Goal: Task Accomplishment & Management: Complete application form

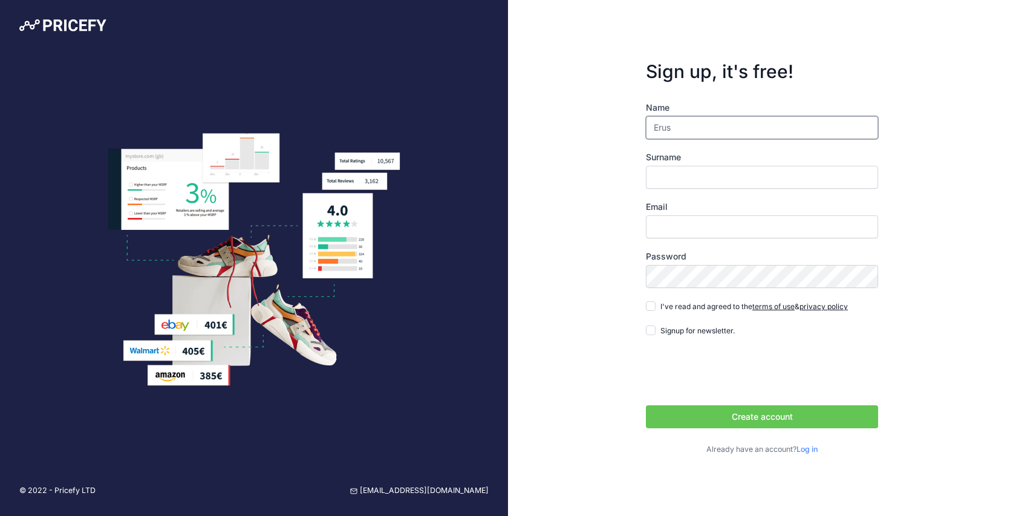
type input "Erustondo"
click at [728, 180] on input "Surname" at bounding box center [762, 177] width 232 height 23
type input "Domenech"
click at [719, 224] on input "Email" at bounding box center [762, 226] width 232 height 23
type input "[EMAIL_ADDRESS][DOMAIN_NAME]"
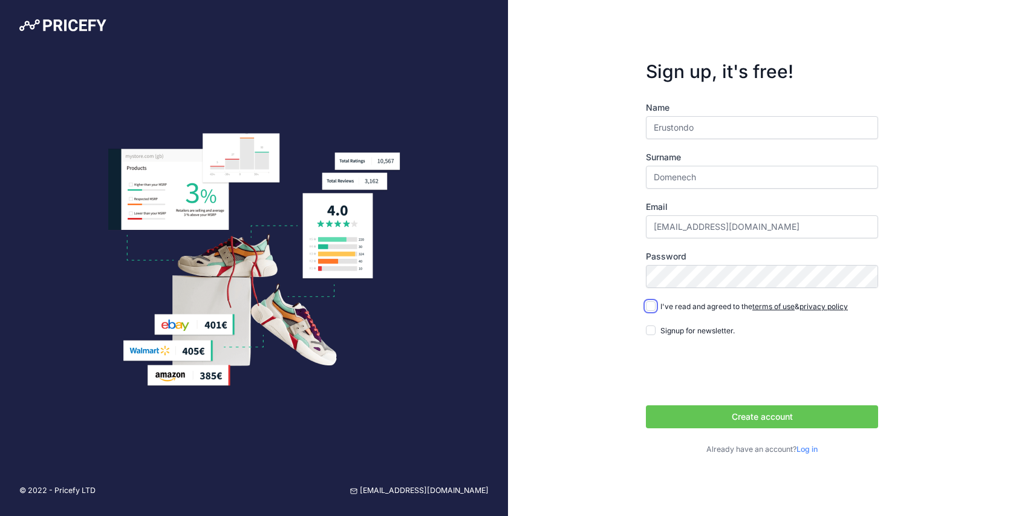
click at [650, 306] on input "I've read and agreed to the terms of use & privacy policy" at bounding box center [651, 306] width 10 height 10
checkbox input "true"
click at [761, 414] on button "Create account" at bounding box center [762, 416] width 232 height 23
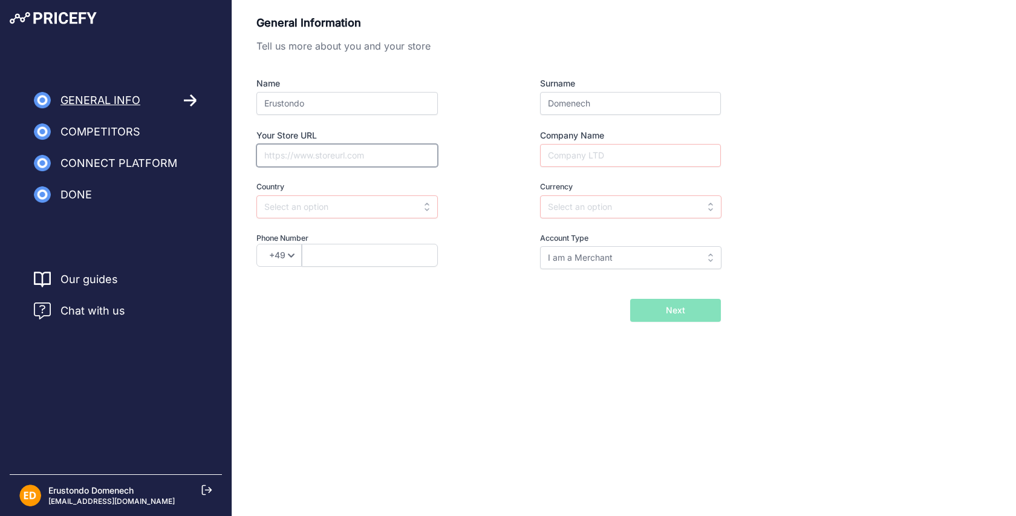
click at [385, 160] on input "Your Store URL" at bounding box center [346, 155] width 181 height 23
click at [342, 157] on input "Your Store URL" at bounding box center [346, 155] width 181 height 23
type input "https://supermarket23.com/es"
click at [331, 203] on input "text" at bounding box center [346, 206] width 181 height 23
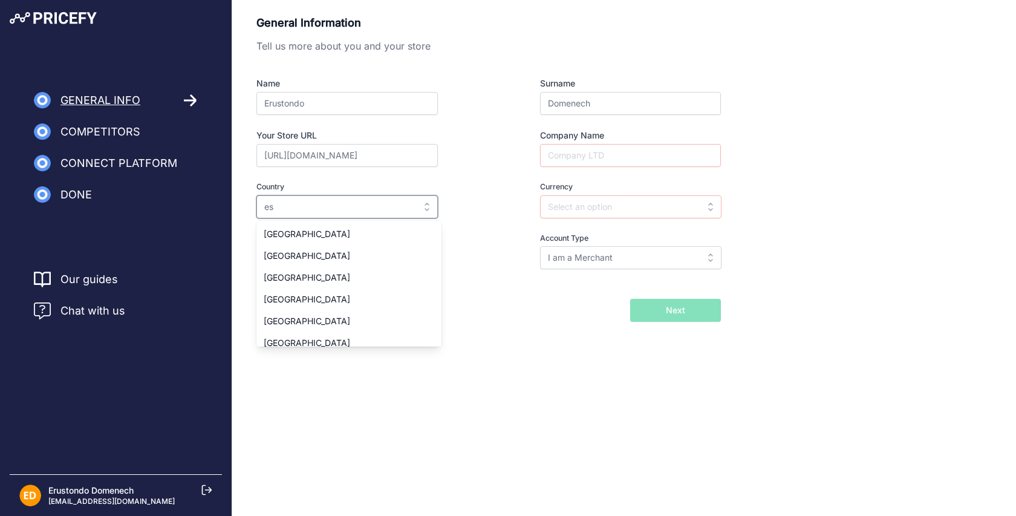
type input "e"
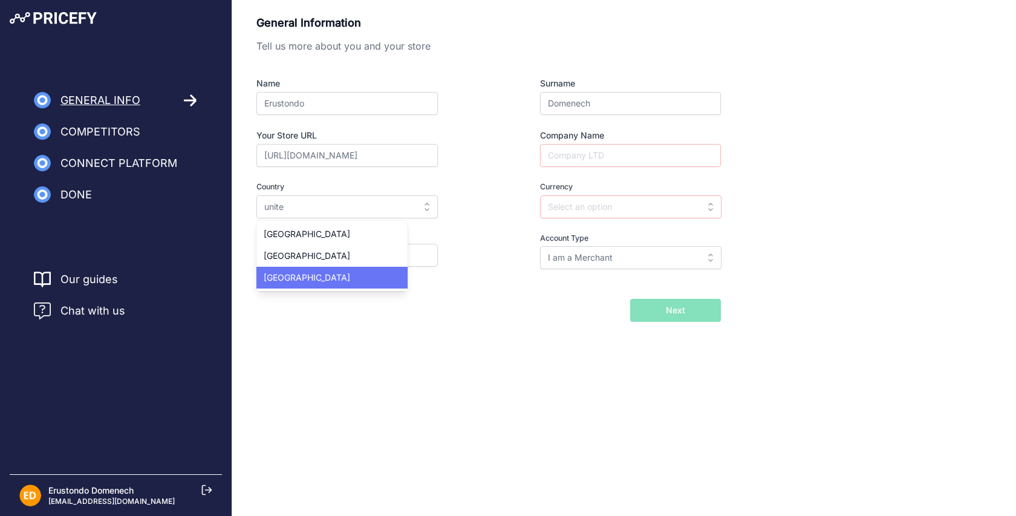
click at [325, 280] on div "United States" at bounding box center [331, 278] width 151 height 22
type input "United States"
type input "USD"
select select "1"
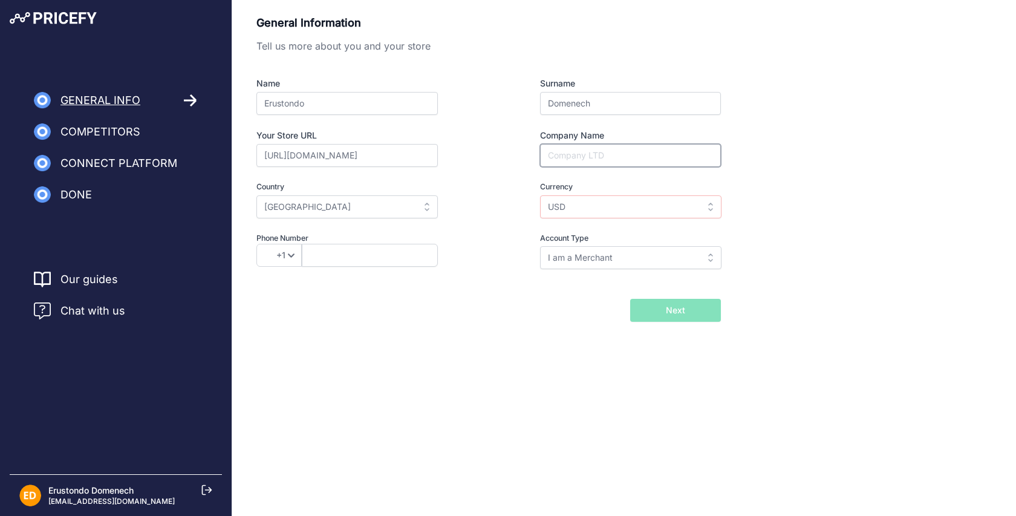
click at [591, 155] on input "Company Name" at bounding box center [630, 155] width 181 height 23
type input "Fujian Leke Import and Export Trade Limited"
click at [675, 306] on span "Next" at bounding box center [675, 310] width 19 height 12
type input "63406735"
select select "53"
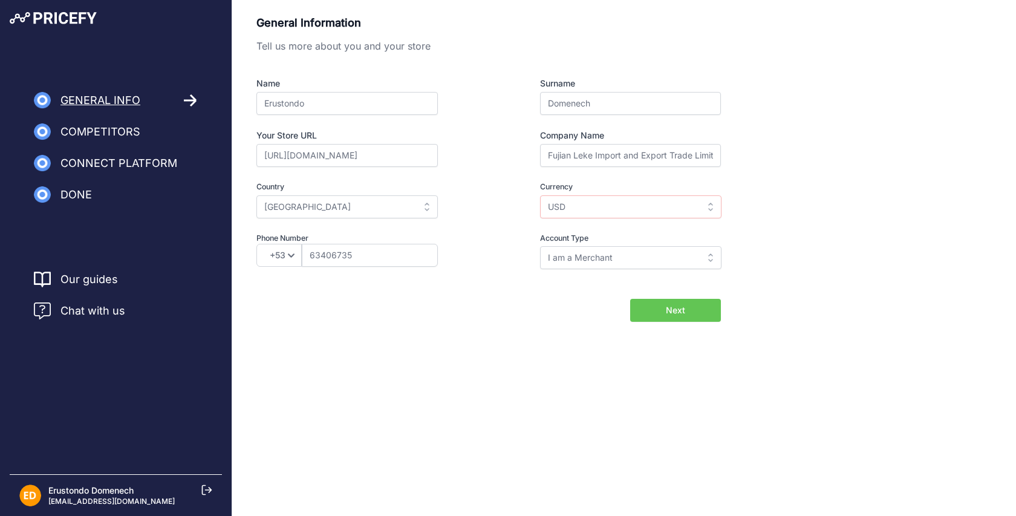
click at [663, 310] on button "Next" at bounding box center [675, 310] width 91 height 23
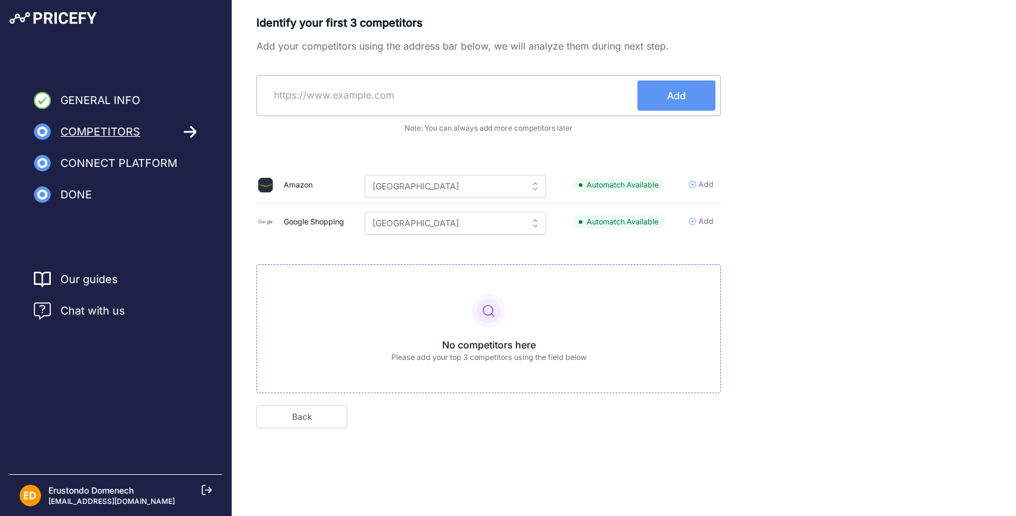
click at [523, 102] on input "text" at bounding box center [450, 94] width 376 height 29
type input "https://supermarket23.com/es"
click at [668, 93] on span "Add" at bounding box center [676, 95] width 19 height 15
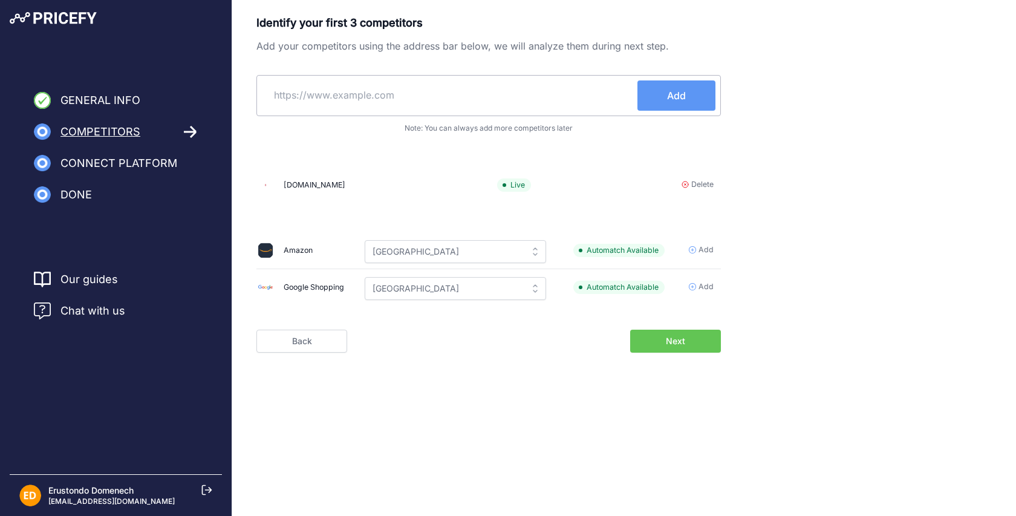
click at [653, 336] on button "Next" at bounding box center [675, 341] width 91 height 23
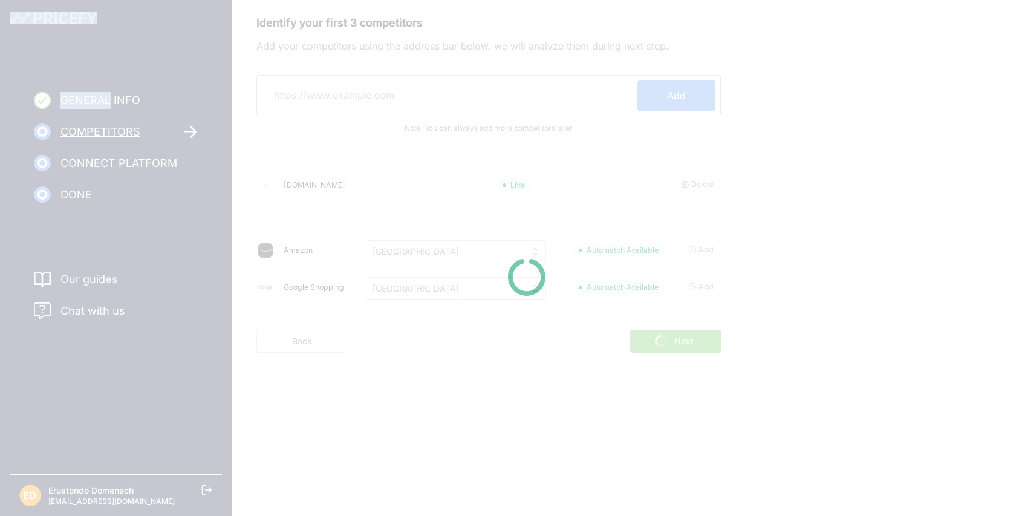
click at [653, 336] on div at bounding box center [508, 258] width 1016 height 516
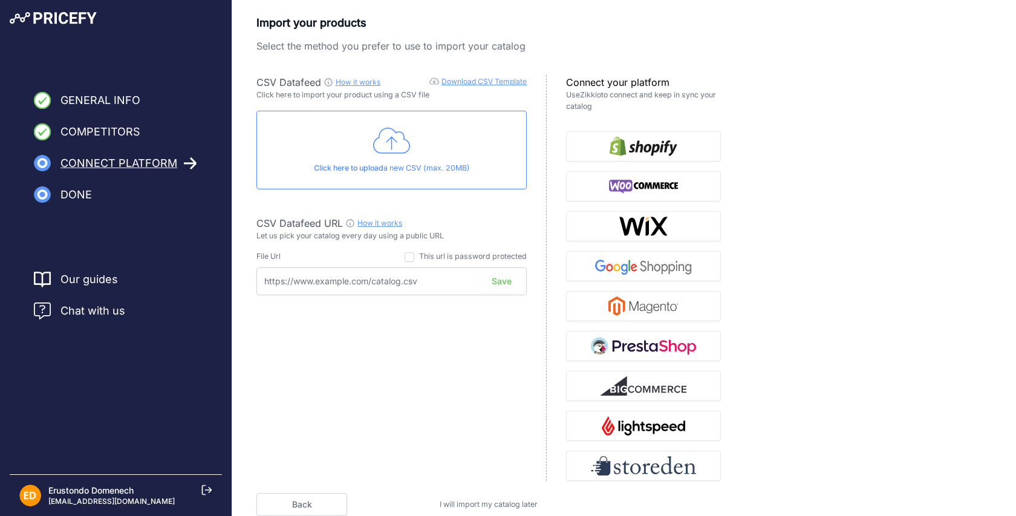
click at [398, 282] on input "text" at bounding box center [391, 281] width 270 height 28
paste input "https://www.supermarket23.com/es/productos"
type input "https://www.supermarket23.com/es/productos"
click at [503, 281] on button "Save" at bounding box center [501, 281] width 45 height 23
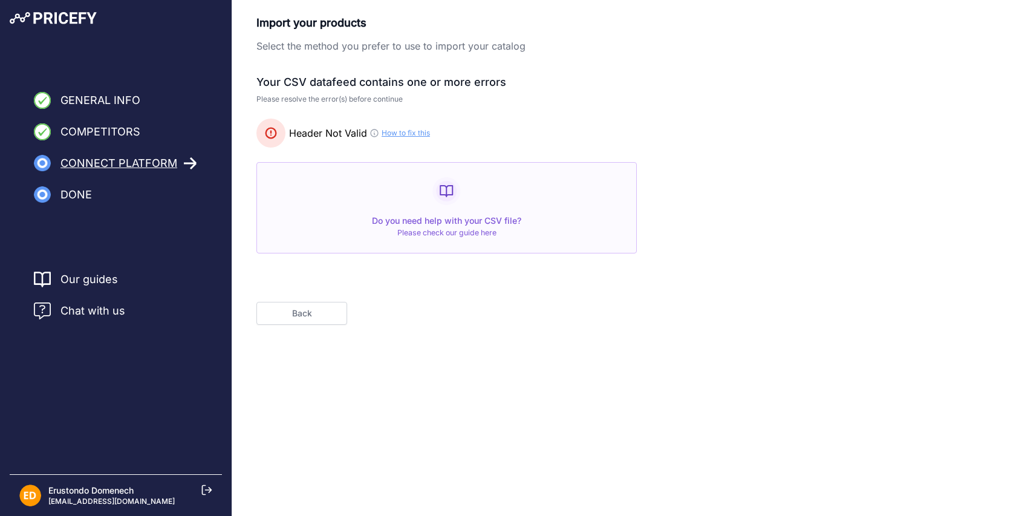
click at [454, 216] on span "Do you need help with your CSV file?" at bounding box center [446, 220] width 149 height 10
click at [470, 235] on link "Please check our guide here" at bounding box center [446, 232] width 99 height 9
click at [311, 316] on button "Back" at bounding box center [301, 313] width 91 height 23
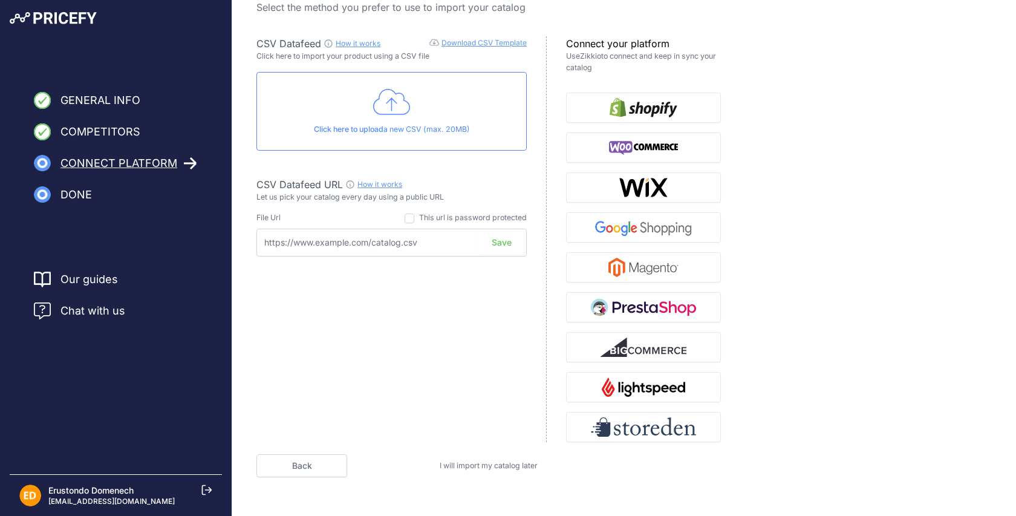
scroll to position [53, 0]
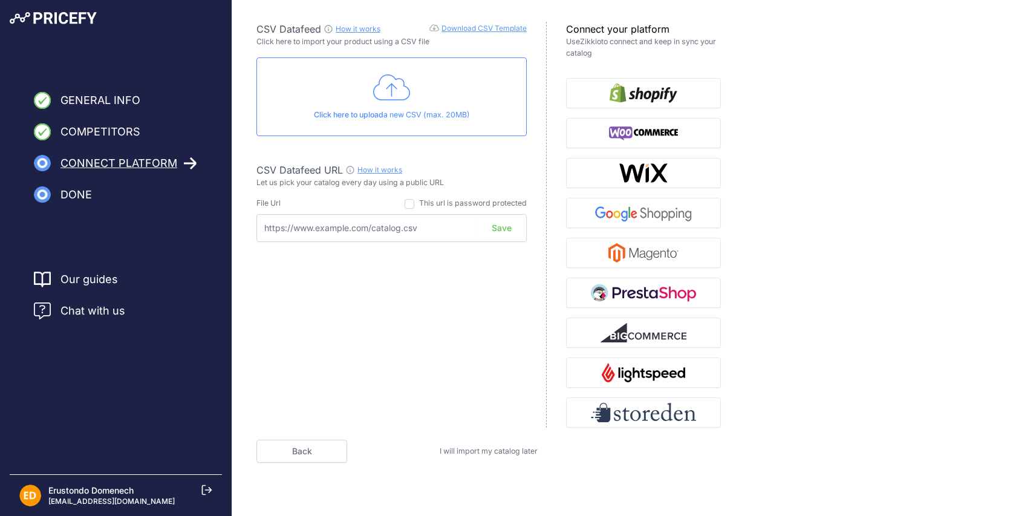
click at [515, 448] on span "I will import my catalog later" at bounding box center [489, 450] width 98 height 9
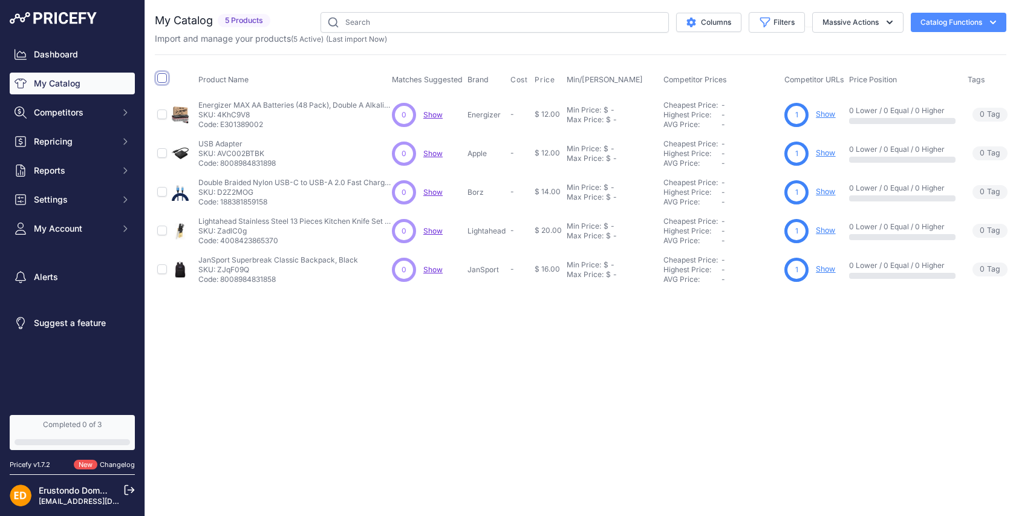
click at [164, 80] on input "checkbox" at bounding box center [162, 78] width 10 height 10
checkbox input "true"
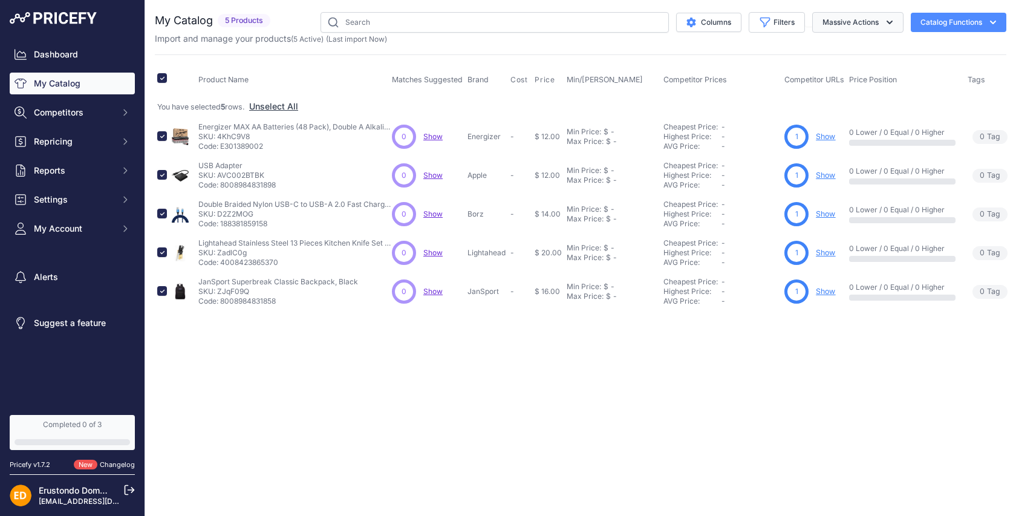
click at [885, 25] on icon "button" at bounding box center [890, 22] width 12 height 12
click at [839, 89] on span "Delete" at bounding box center [828, 94] width 25 height 10
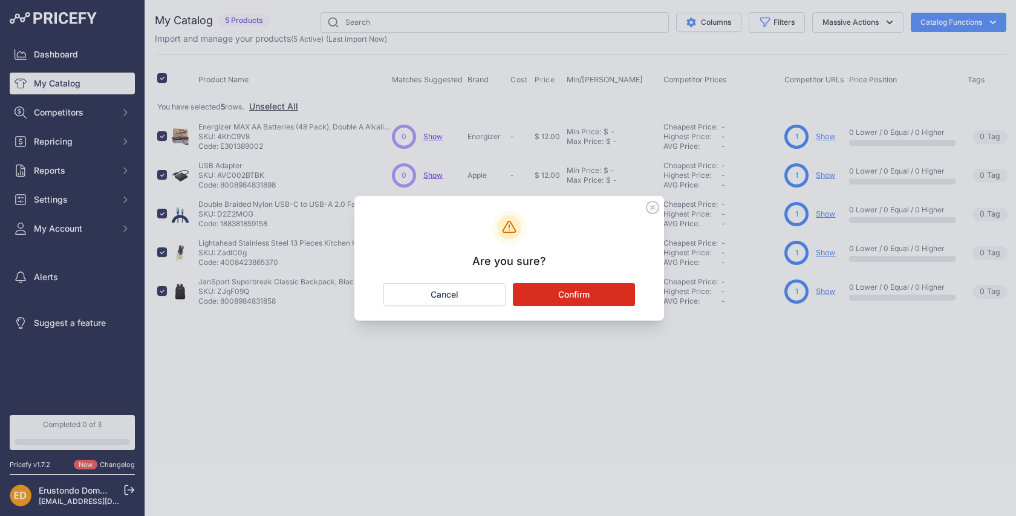
click at [583, 299] on button "Confirm" at bounding box center [574, 294] width 122 height 23
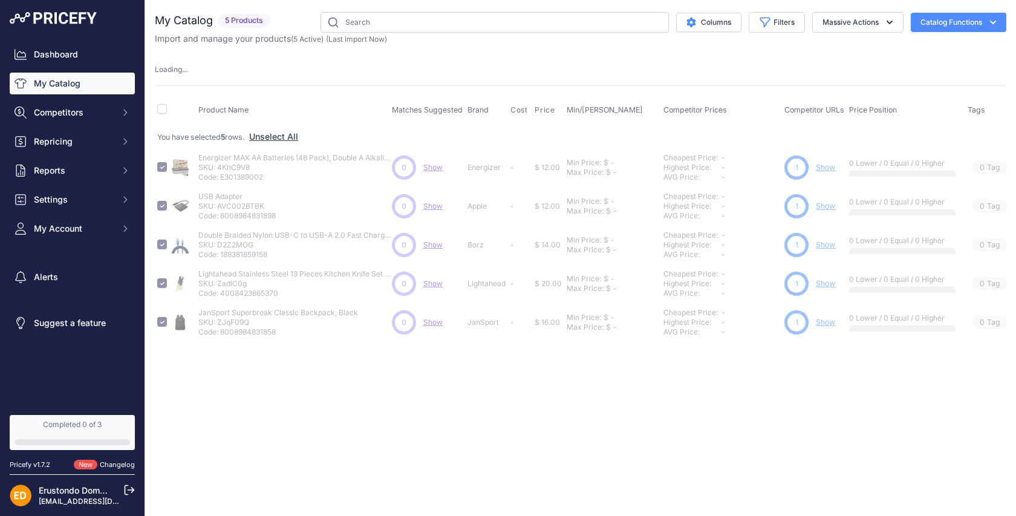
checkbox input "false"
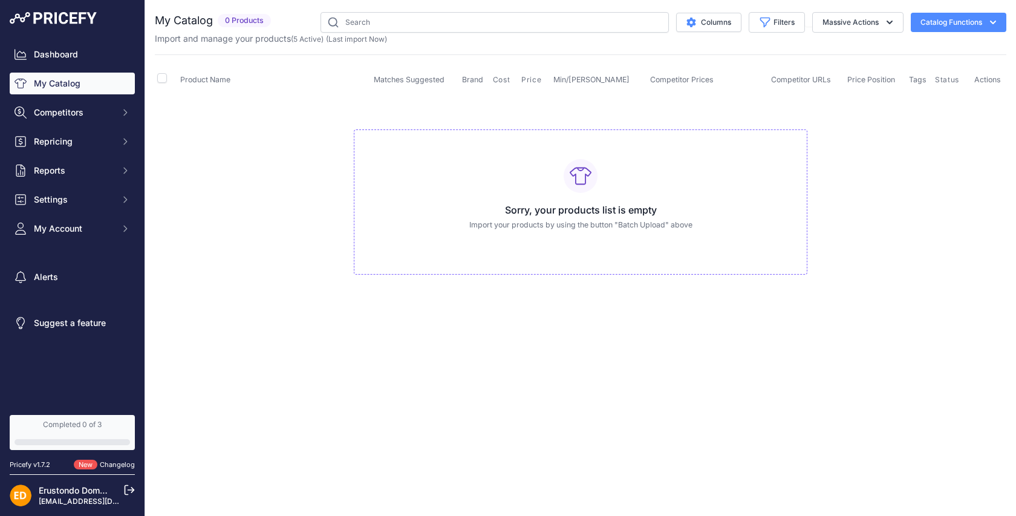
click at [986, 23] on button "Catalog Functions" at bounding box center [959, 22] width 96 height 19
click at [935, 90] on link "Batch Upload" at bounding box center [937, 91] width 135 height 22
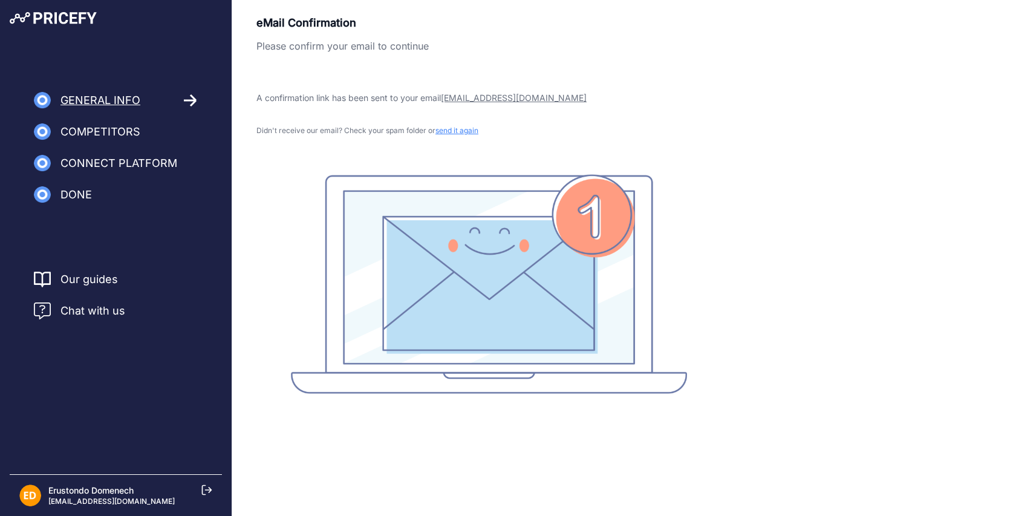
click at [105, 163] on span "Connect Platform" at bounding box center [118, 163] width 117 height 17
click at [102, 97] on span "General Info" at bounding box center [100, 100] width 80 height 17
click at [184, 98] on icon at bounding box center [191, 100] width 14 height 13
click at [67, 197] on span "Done" at bounding box center [75, 194] width 31 height 17
click at [46, 200] on img at bounding box center [42, 194] width 17 height 17
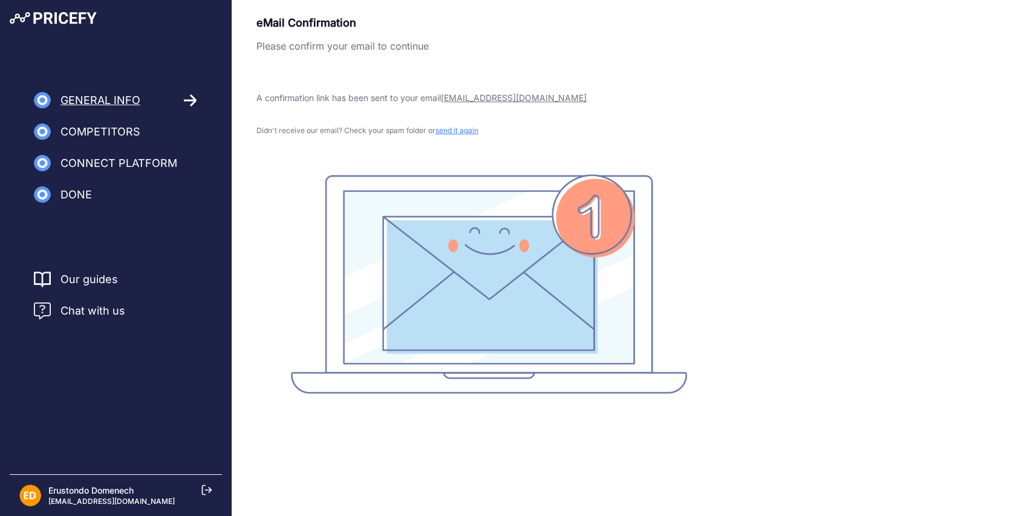
click at [207, 495] on div "Erustondo Domenech [EMAIL_ADDRESS][DOMAIN_NAME]" at bounding box center [115, 495] width 193 height 22
click at [204, 486] on icon at bounding box center [207, 490] width 9 height 9
